Goal: Information Seeking & Learning: Learn about a topic

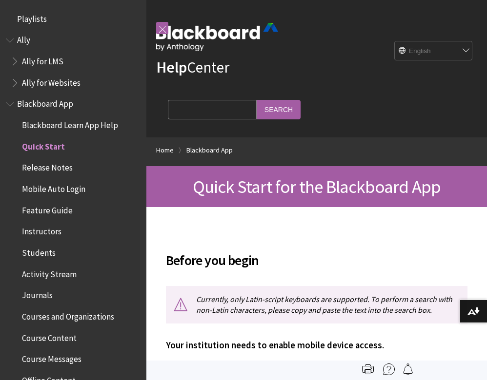
scroll to position [122, 0]
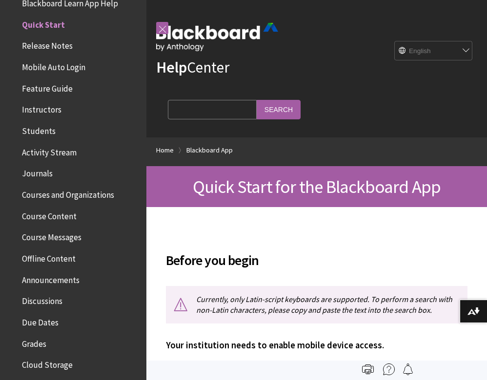
click at [83, 90] on span "Feature Guide" at bounding box center [76, 88] width 130 height 17
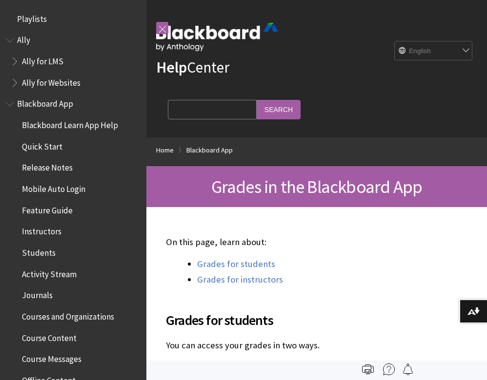
scroll to position [436, 0]
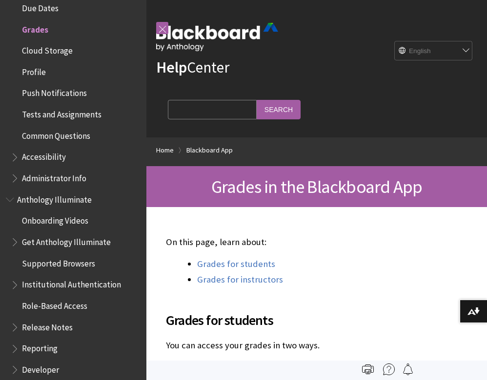
click at [31, 1] on span "Due Dates" at bounding box center [40, 6] width 37 height 13
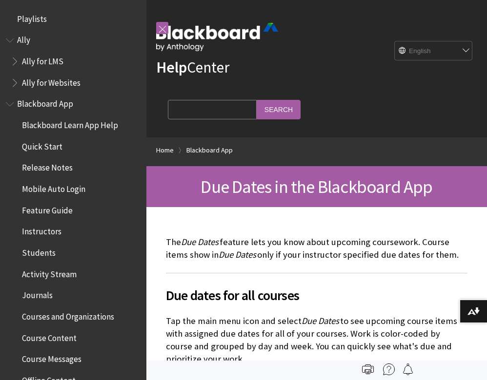
scroll to position [415, 0]
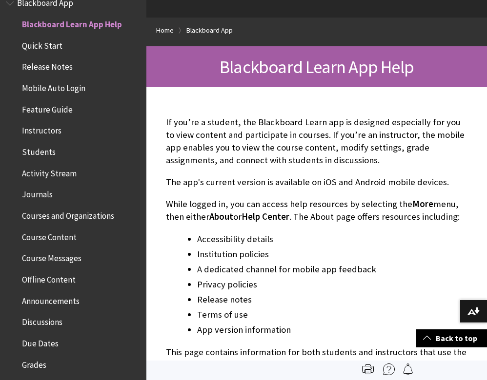
scroll to position [102, 0]
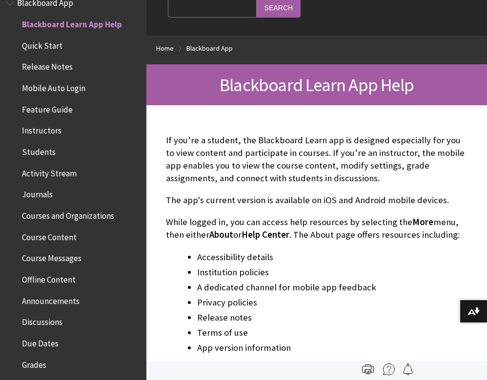
click at [96, 88] on span "Mobile Auto Login" at bounding box center [76, 88] width 130 height 17
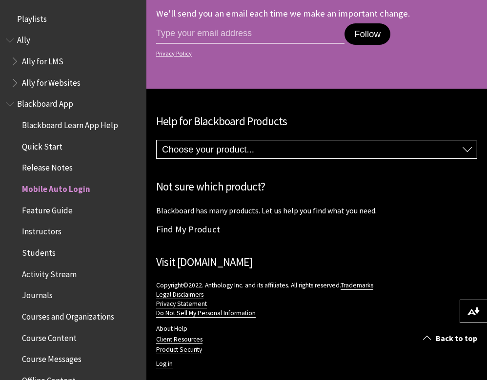
click at [42, 226] on span "Instructors" at bounding box center [41, 230] width 39 height 13
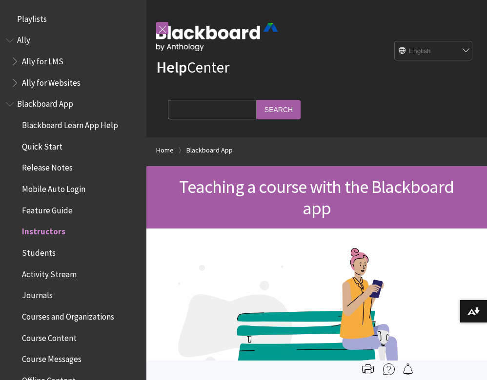
scroll to position [206, 0]
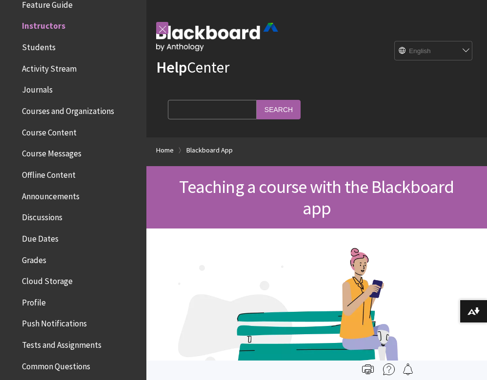
click at [49, 253] on span "Grades" at bounding box center [76, 260] width 130 height 17
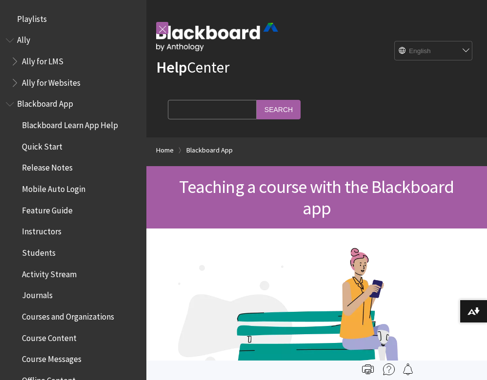
scroll to position [0, 0]
click at [56, 22] on span "Playlists" at bounding box center [73, 19] width 135 height 17
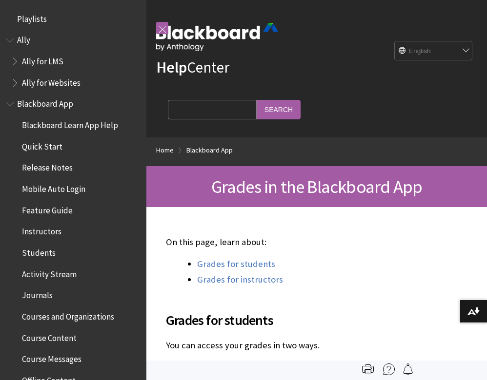
scroll to position [436, 0]
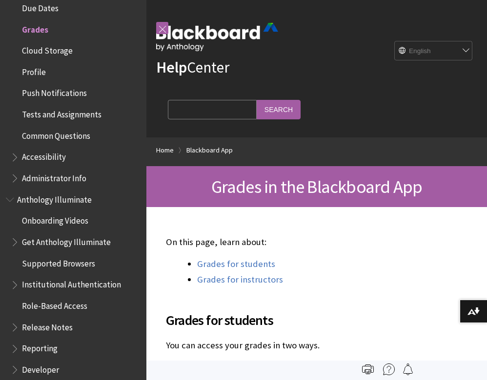
click at [158, 36] on div at bounding box center [162, 28] width 12 height 30
click at [158, 33] on link at bounding box center [162, 28] width 12 height 12
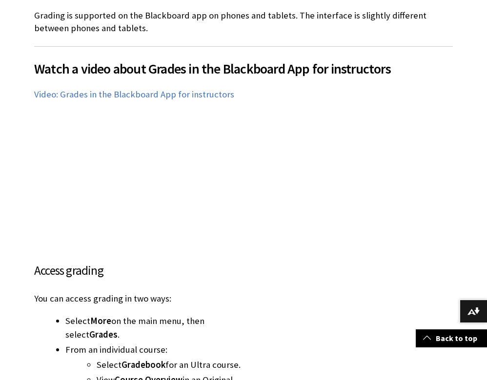
scroll to position [2739, 0]
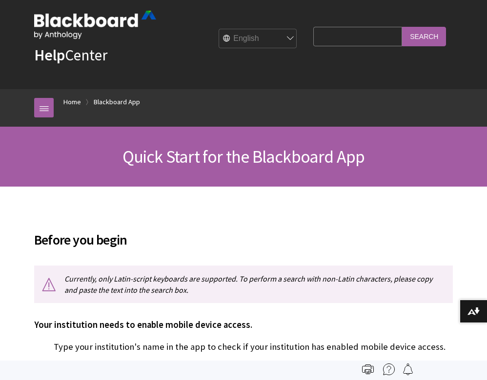
scroll to position [10, 0]
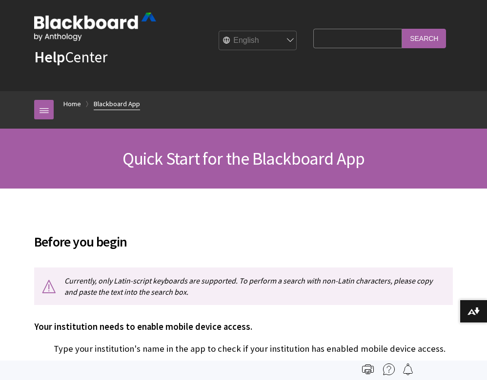
click at [108, 102] on link "Blackboard App" at bounding box center [117, 104] width 46 height 12
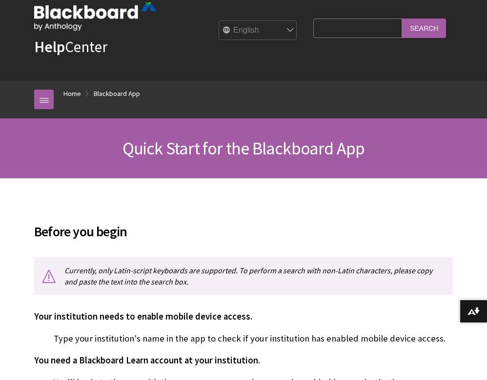
scroll to position [21, 0]
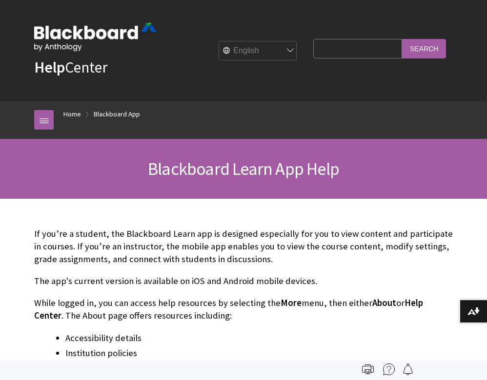
scroll to position [101, 0]
click at [111, 114] on link "Blackboard App" at bounding box center [117, 114] width 46 height 12
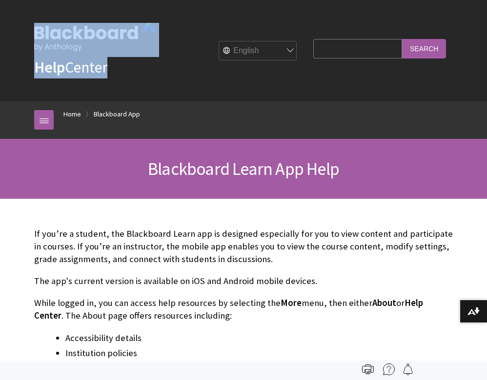
drag, startPoint x: 179, startPoint y: 36, endPoint x: 146, endPoint y: 36, distance: 32.7
click at [146, 36] on div "Help Center English عربية Català Cymraeg Deutsch Español Suomi Français עברית I…" at bounding box center [243, 50] width 438 height 101
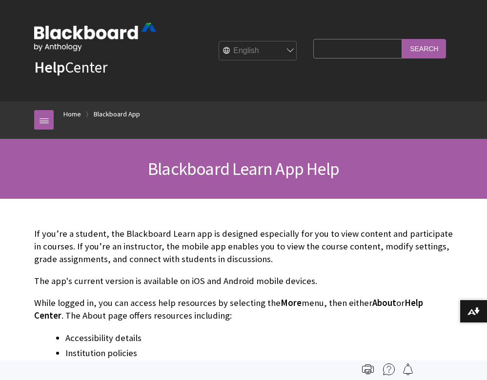
click at [132, 68] on p "Help Center" at bounding box center [95, 50] width 122 height 55
